Goal: Task Accomplishment & Management: Use online tool/utility

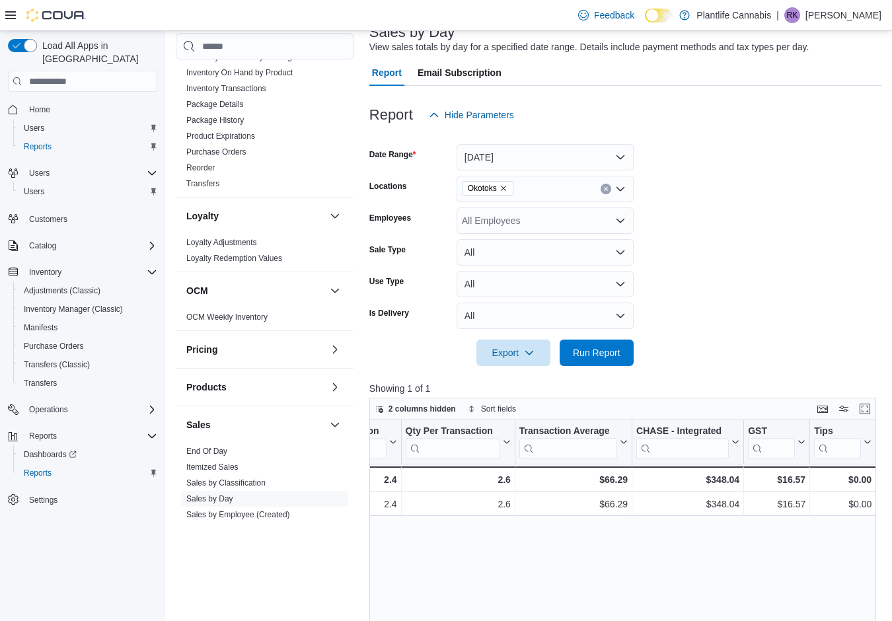
scroll to position [493, 0]
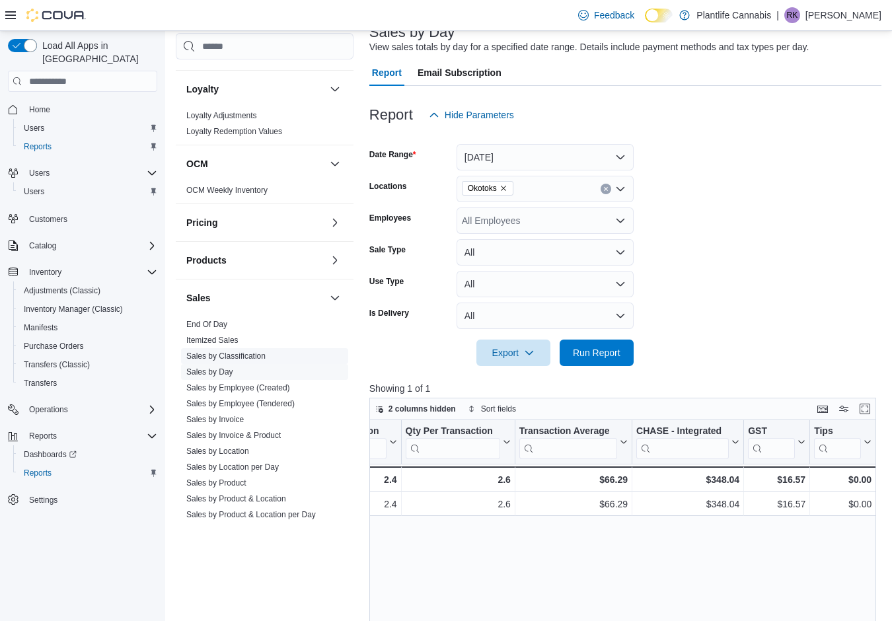
drag, startPoint x: 256, startPoint y: 401, endPoint x: 248, endPoint y: 414, distance: 14.8
click at [257, 401] on link "Sales by Employee (Tendered)" at bounding box center [240, 403] width 108 height 9
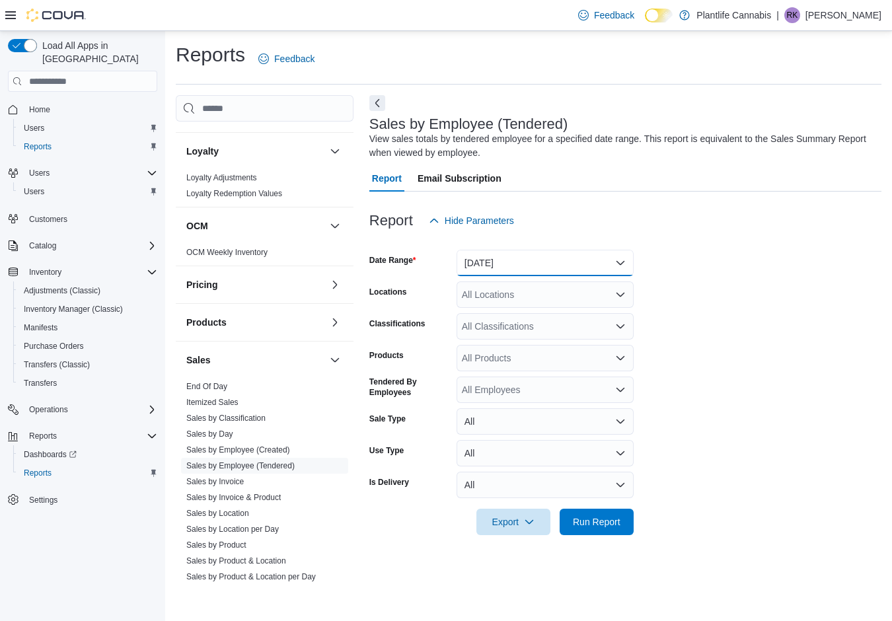
click at [562, 265] on button "[DATE]" at bounding box center [545, 263] width 177 height 26
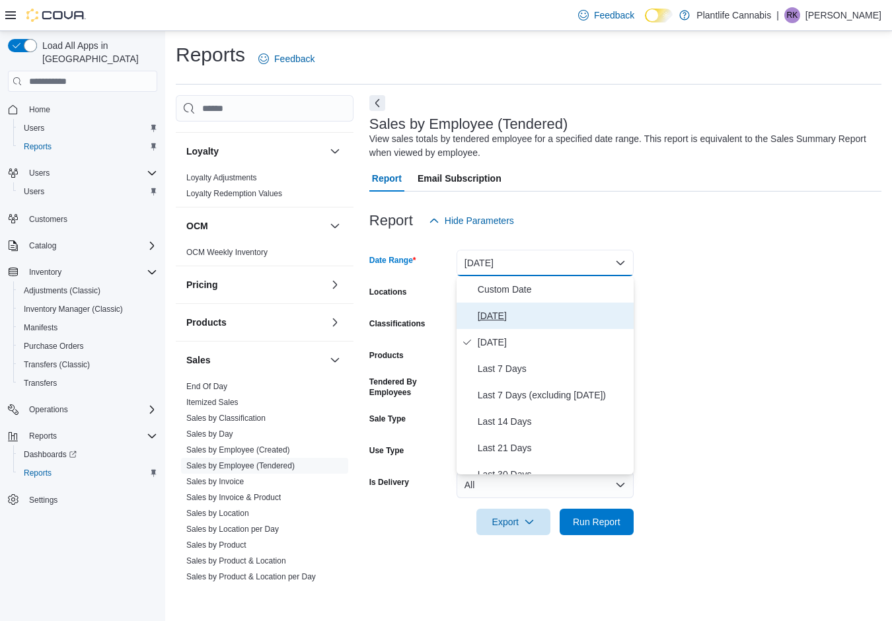
click at [492, 314] on span "[DATE]" at bounding box center [553, 316] width 151 height 16
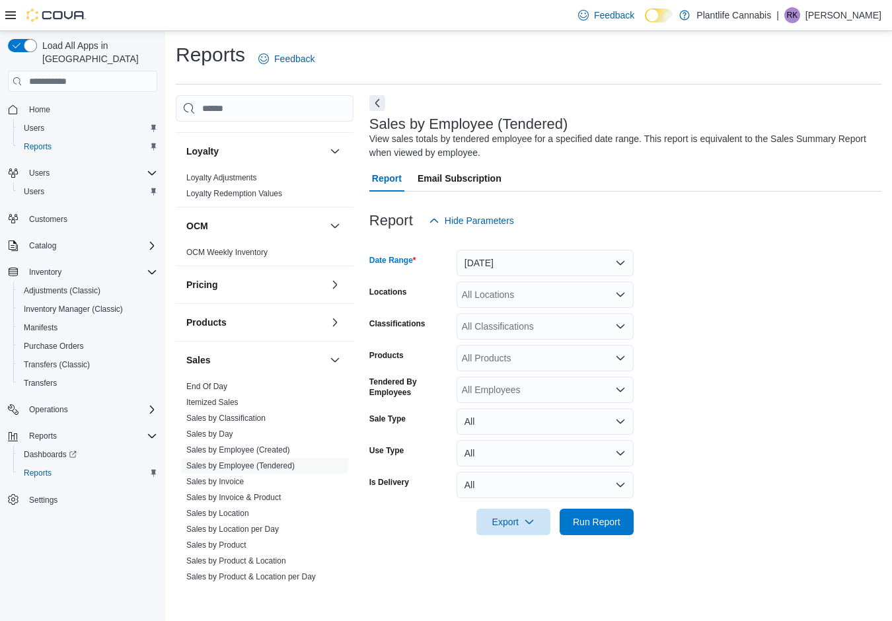
click at [505, 301] on div "All Locations" at bounding box center [545, 294] width 177 height 26
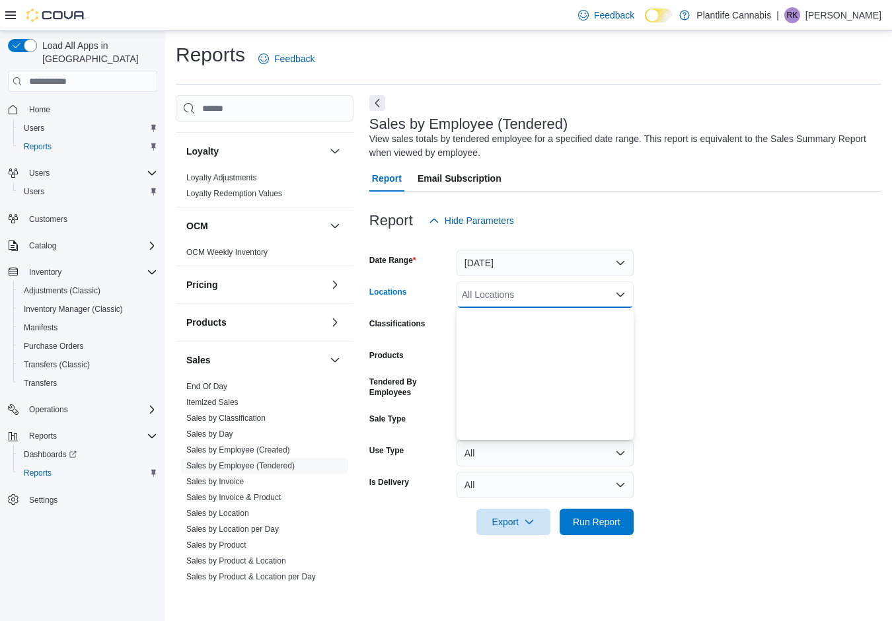
scroll to position [787, 0]
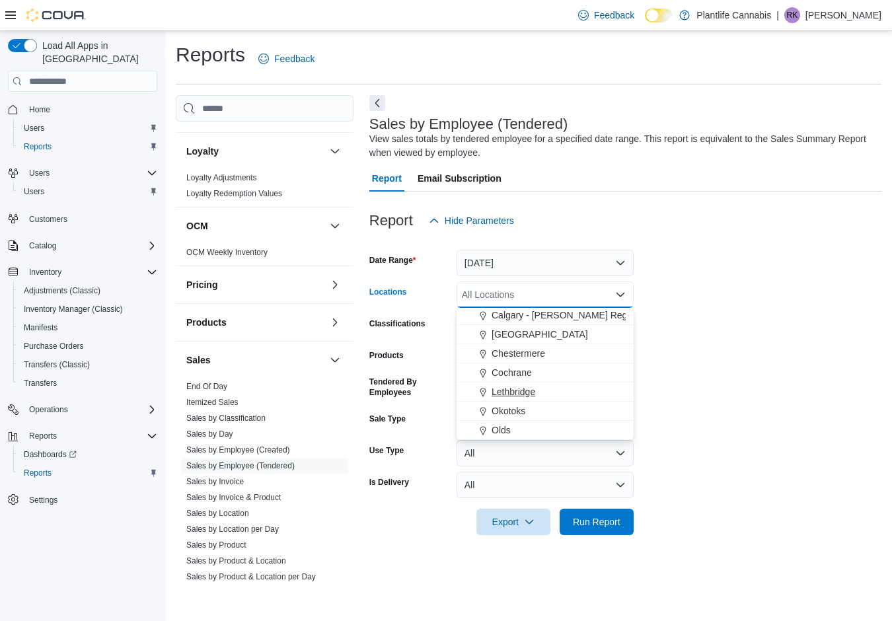
click at [513, 412] on span "Okotoks" at bounding box center [509, 410] width 34 height 13
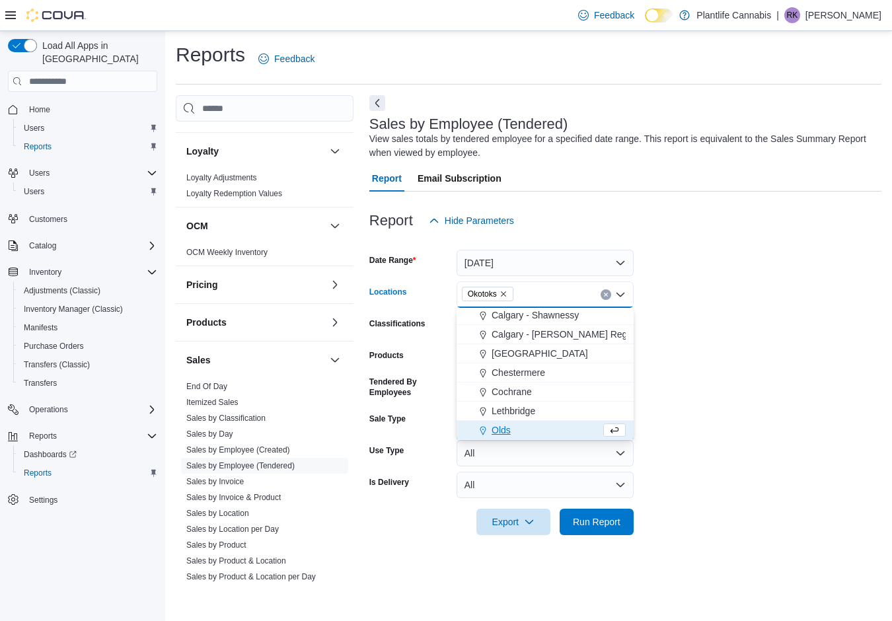
scroll to position [768, 0]
click at [624, 519] on span "Run Report" at bounding box center [596, 521] width 58 height 26
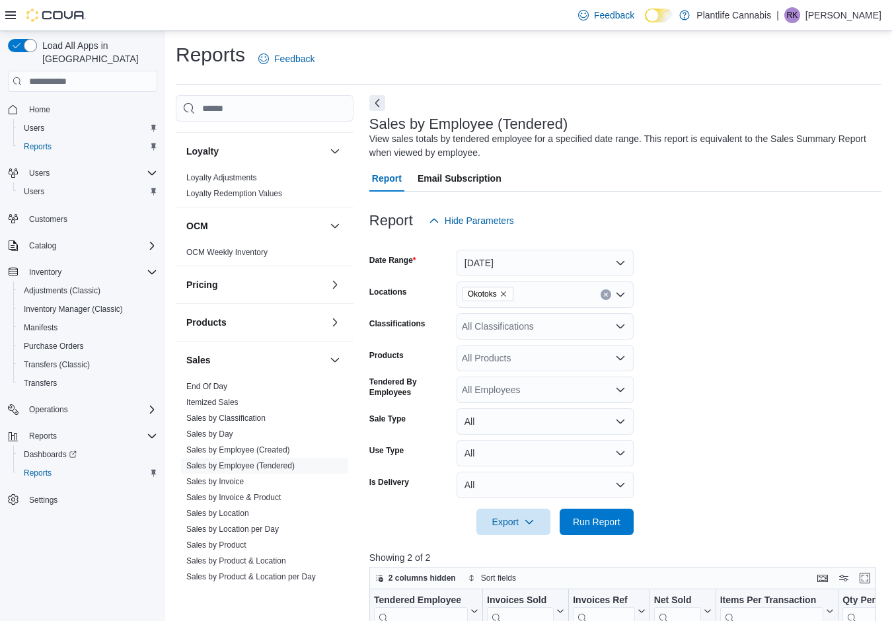
click at [615, 325] on icon "Open list of options" at bounding box center [620, 326] width 11 height 11
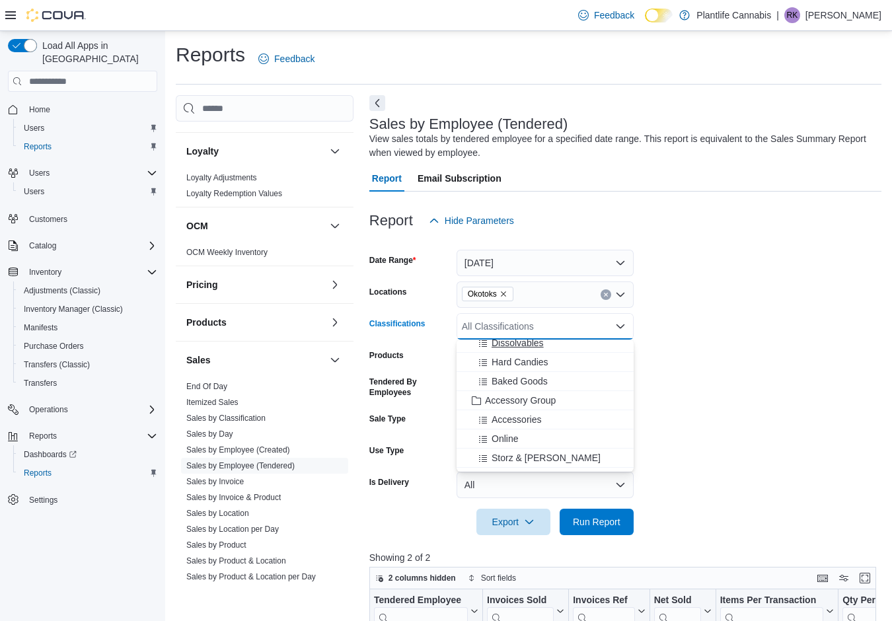
scroll to position [147, 0]
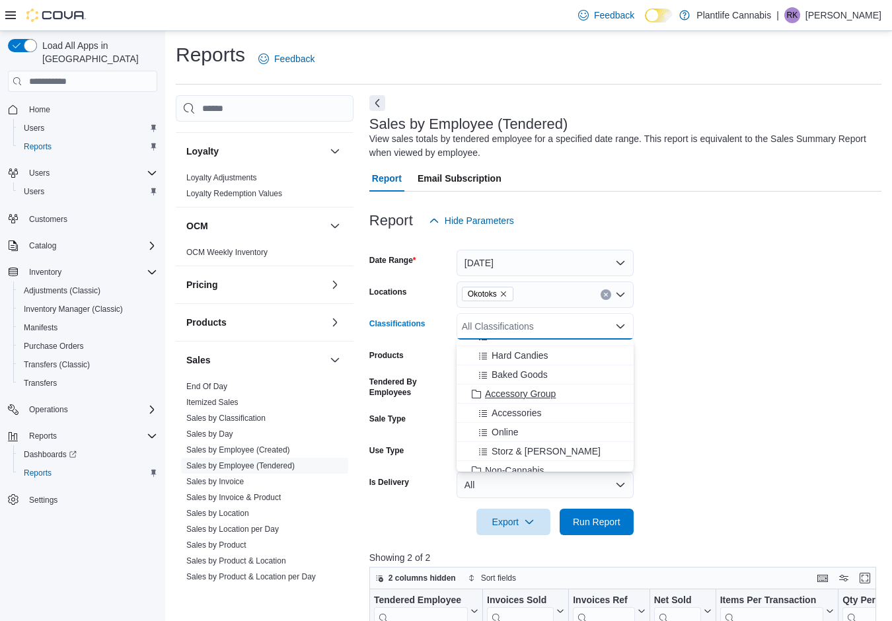
click at [495, 394] on span "Accessory Group" at bounding box center [520, 393] width 71 height 13
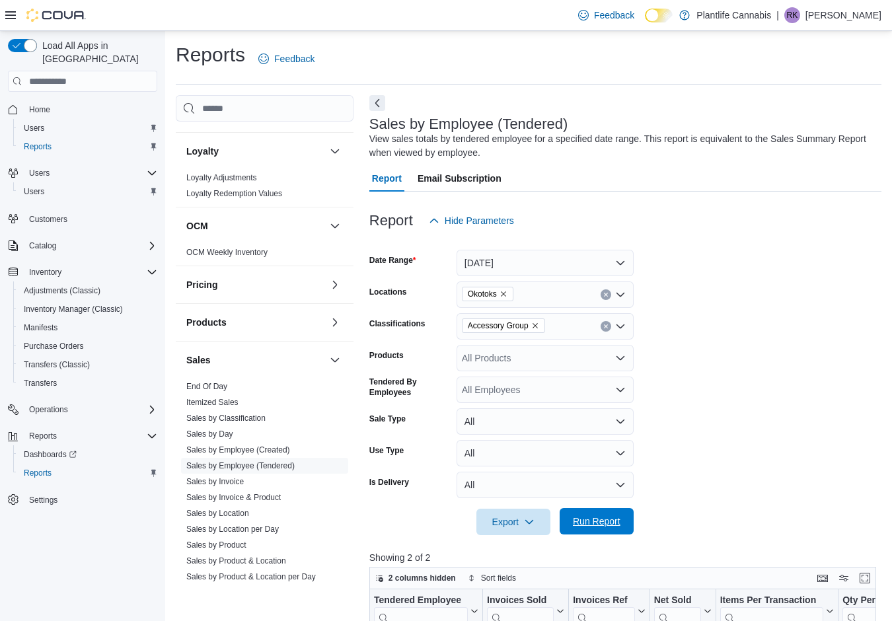
click at [591, 517] on span "Run Report" at bounding box center [597, 521] width 48 height 13
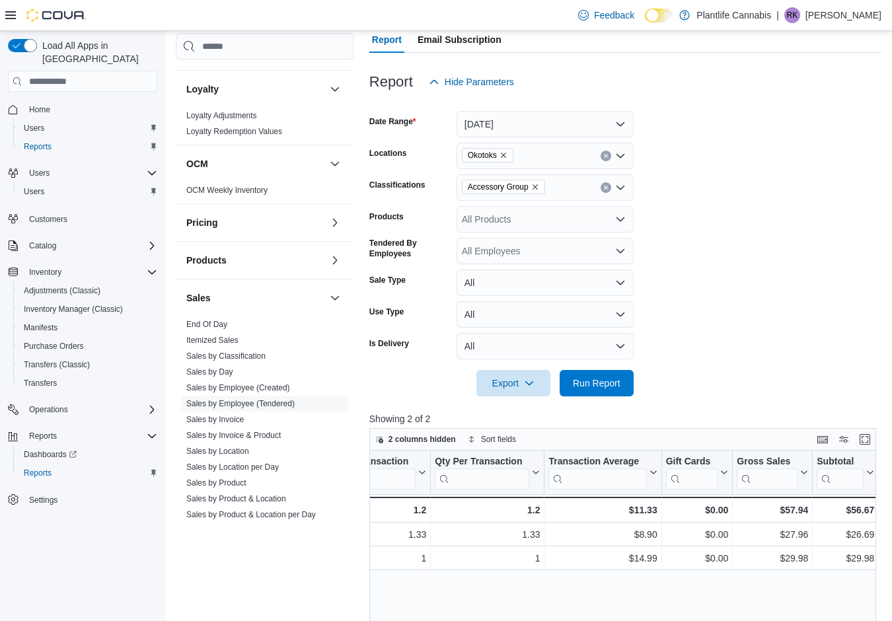
scroll to position [0, 425]
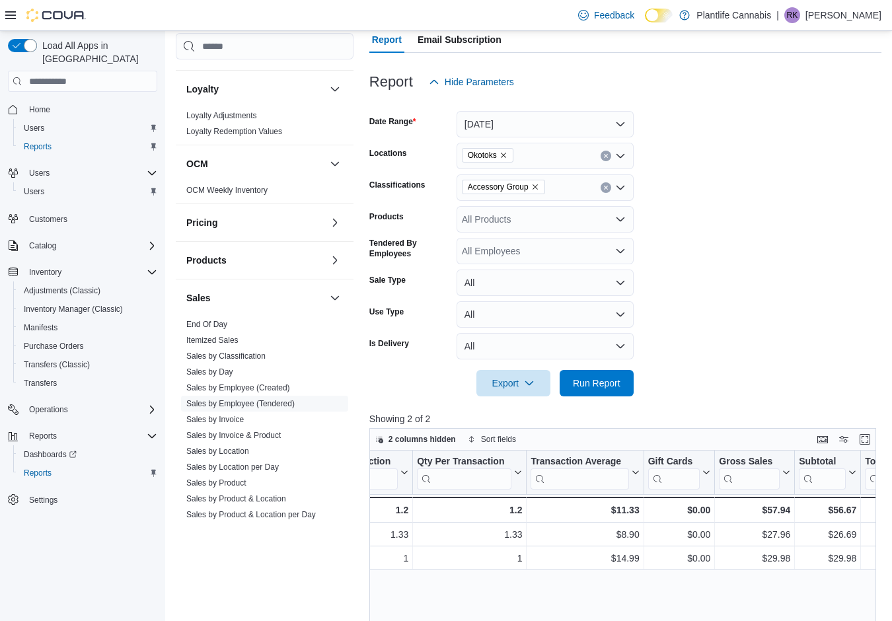
click at [603, 188] on icon "Clear input" at bounding box center [605, 187] width 5 height 5
click at [580, 385] on span "Run Report" at bounding box center [597, 382] width 48 height 13
